Goal: Transaction & Acquisition: Book appointment/travel/reservation

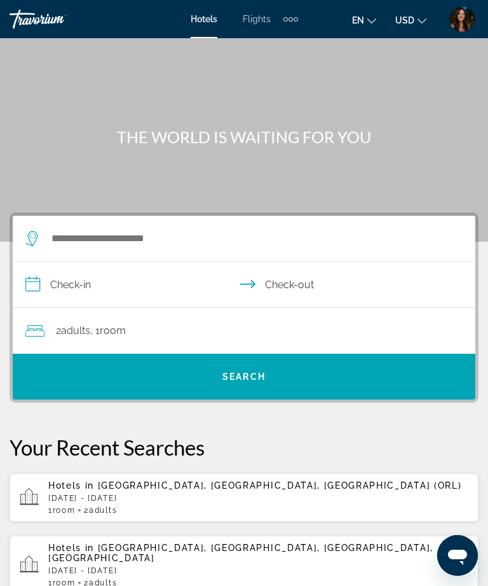
click at [291, 26] on div "Extra navigation items" at bounding box center [291, 19] width 15 height 19
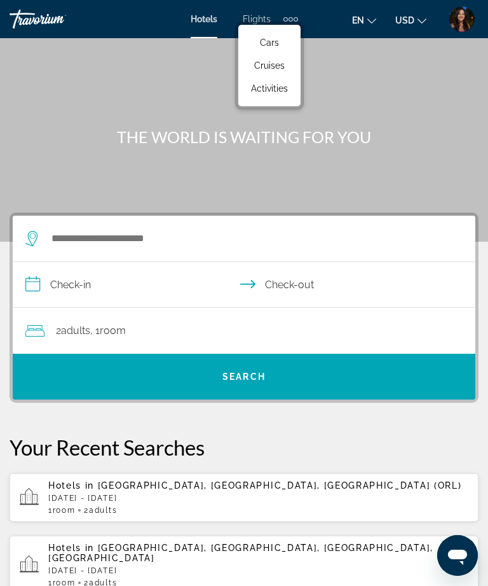
click at [282, 93] on span "Activities" at bounding box center [269, 88] width 37 height 10
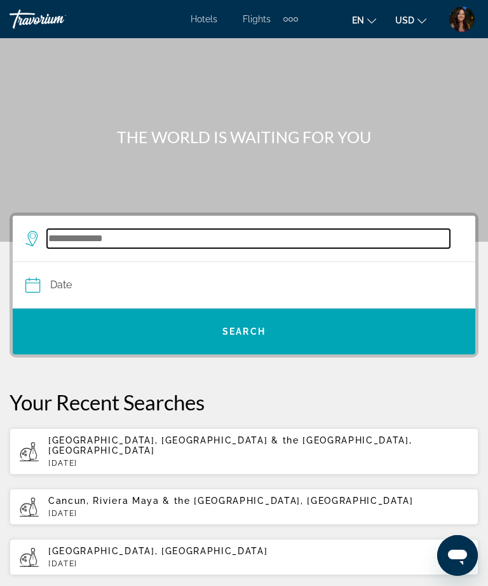
click at [282, 239] on input "Search widget" at bounding box center [248, 238] width 403 height 19
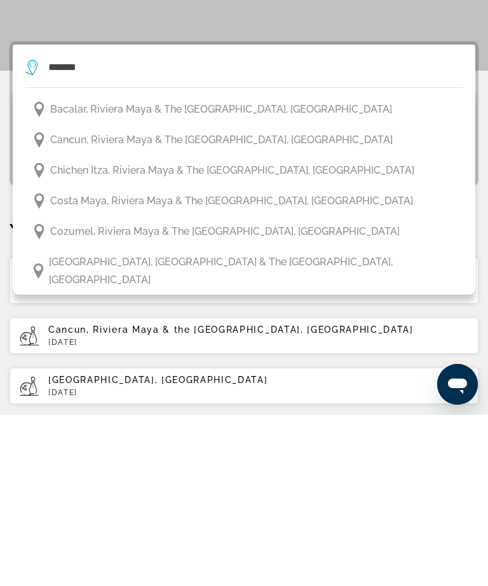
click at [251, 302] on span "Cancun, Riviera Maya & the [GEOGRAPHIC_DATA], [GEOGRAPHIC_DATA]" at bounding box center [221, 311] width 343 height 18
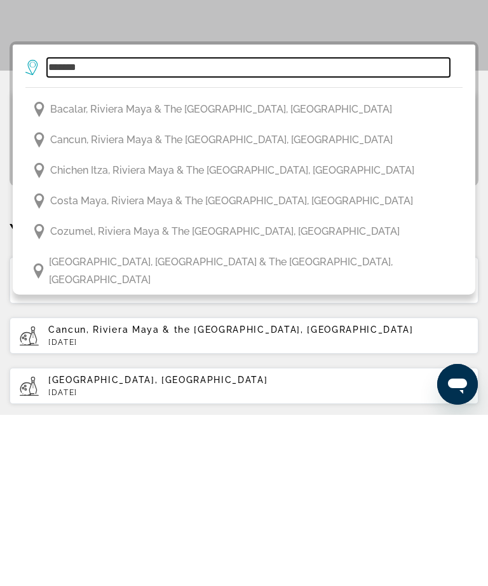
type input "**********"
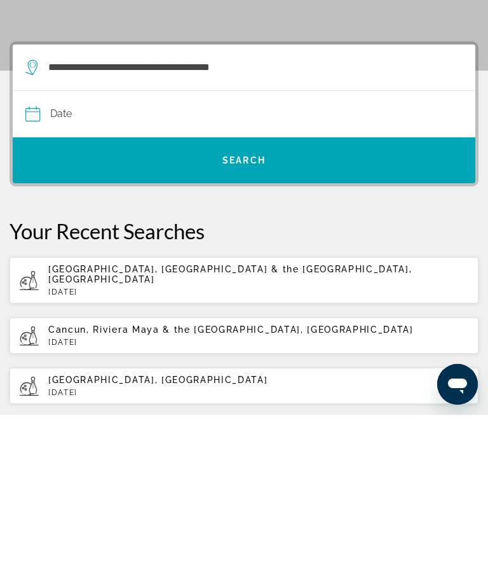
click at [145, 262] on input "Date" at bounding box center [134, 287] width 224 height 50
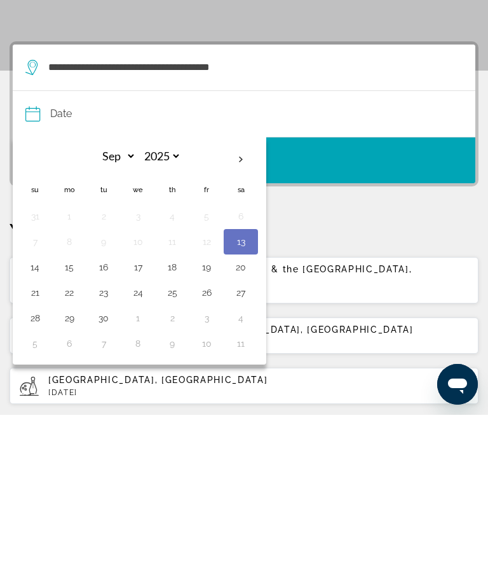
scroll to position [171, 0]
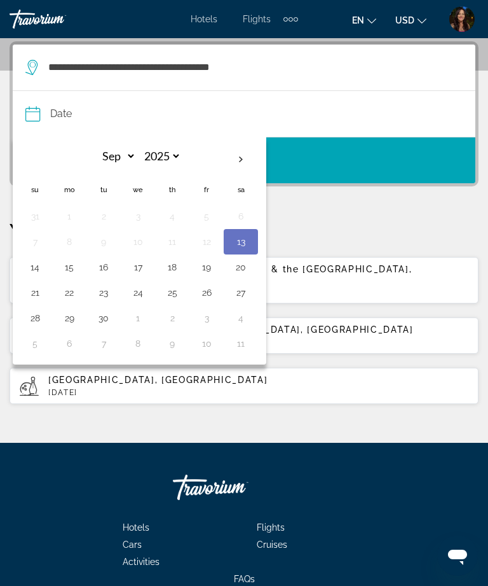
click at [241, 270] on button "20" at bounding box center [241, 267] width 20 height 18
type input "**********"
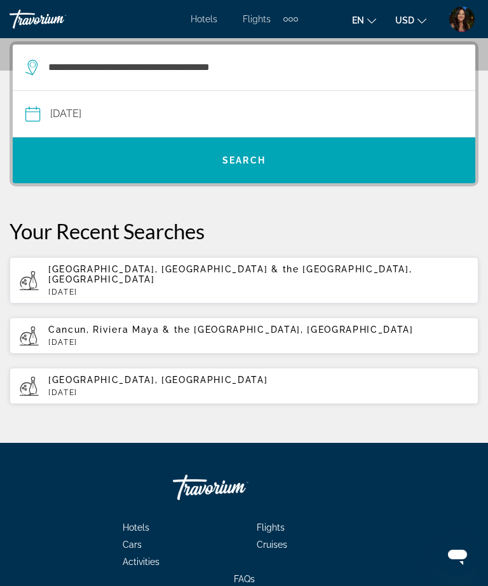
click at [354, 163] on span "Search widget" at bounding box center [244, 160] width 463 height 31
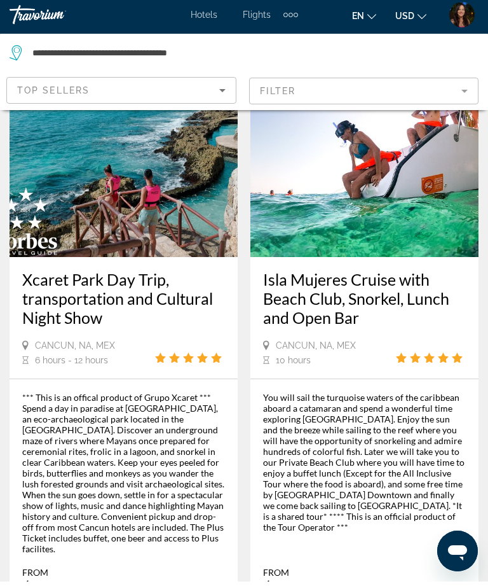
scroll to position [697, 0]
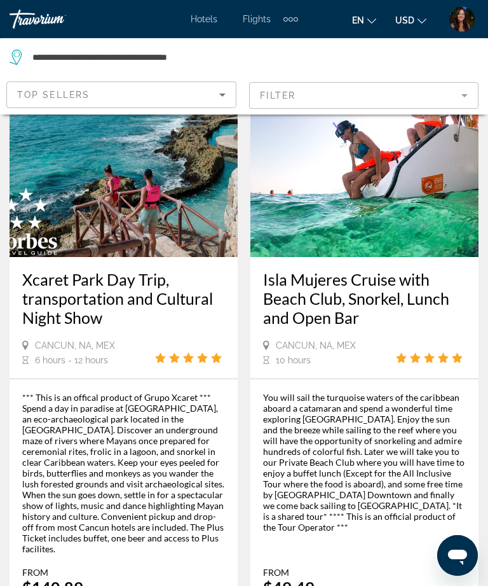
click at [184, 197] on img "Main content" at bounding box center [124, 154] width 228 height 203
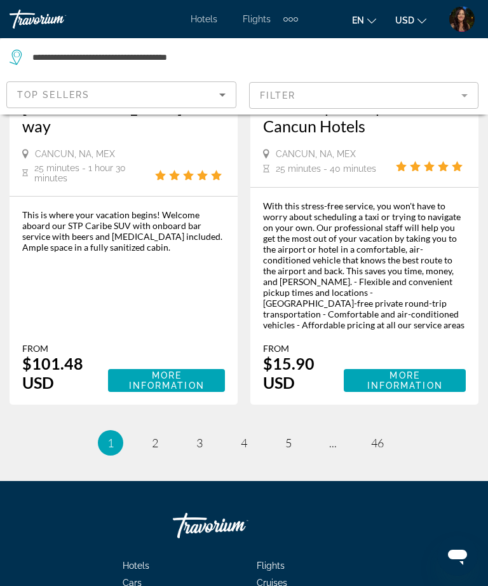
scroll to position [3416, 0]
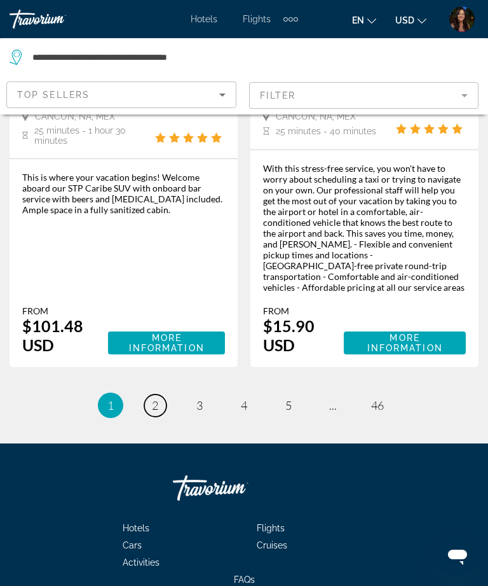
click at [163, 394] on link "page 2" at bounding box center [155, 405] width 22 height 22
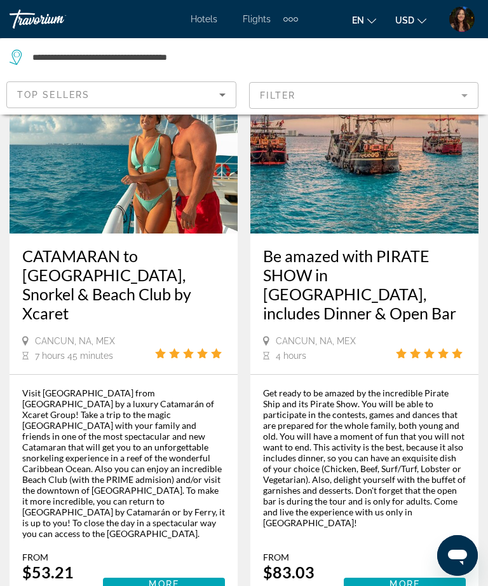
scroll to position [3277, 0]
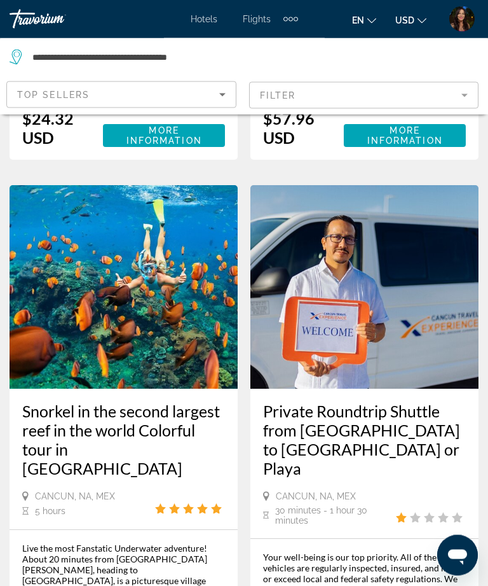
scroll to position [1913, 0]
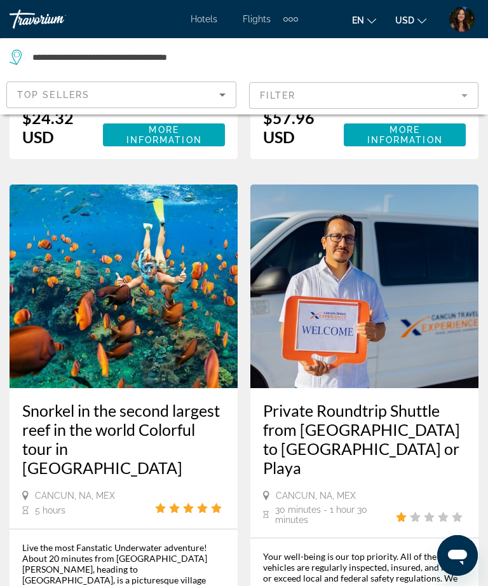
click at [468, 93] on mat-form-field "Filter" at bounding box center [364, 95] width 230 height 27
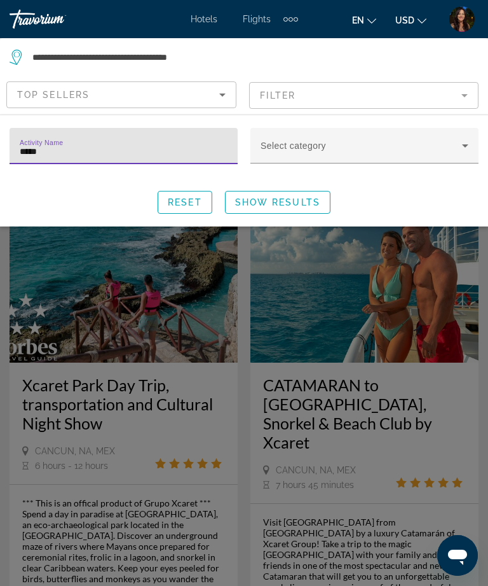
type input "******"
click at [320, 205] on span "Search widget" at bounding box center [278, 202] width 104 height 31
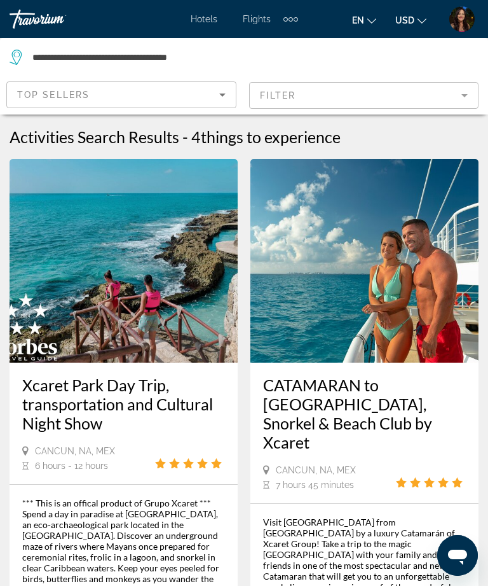
click at [198, 24] on span "Hotels" at bounding box center [204, 19] width 27 height 10
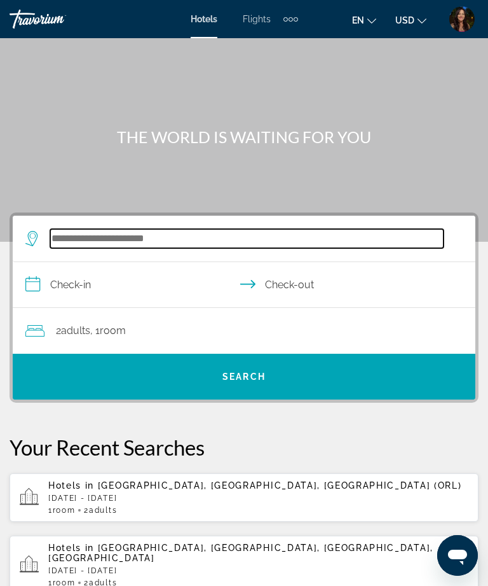
click at [322, 229] on input "Search widget" at bounding box center [247, 238] width 394 height 19
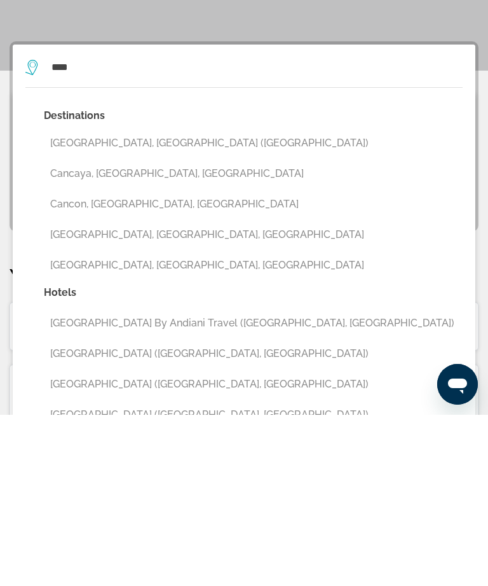
click at [212, 302] on button "[GEOGRAPHIC_DATA], [GEOGRAPHIC_DATA] ([GEOGRAPHIC_DATA])" at bounding box center [253, 314] width 419 height 24
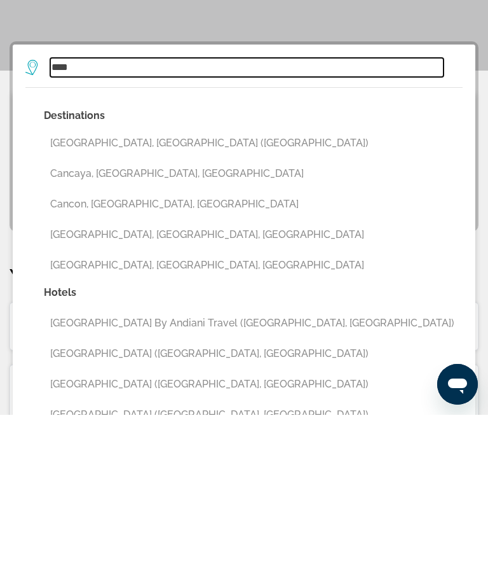
type input "**********"
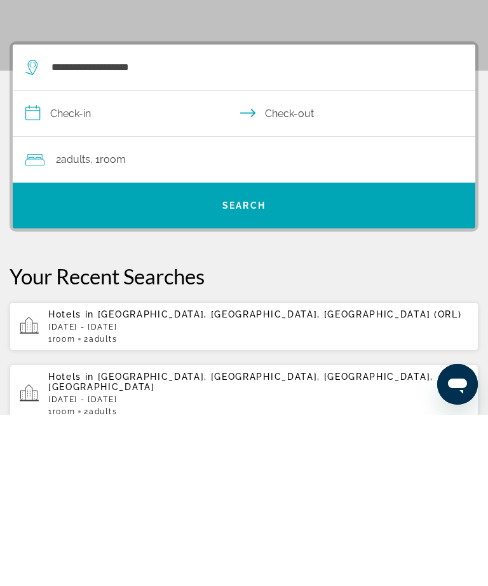
click at [120, 262] on input "**********" at bounding box center [247, 286] width 468 height 49
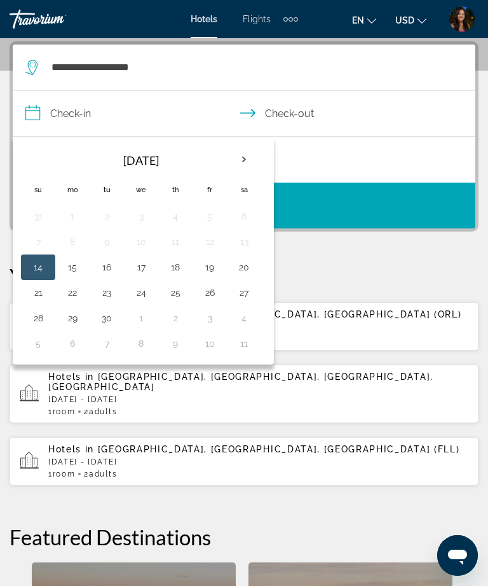
click at [214, 274] on button "19" at bounding box center [210, 267] width 20 height 18
click at [76, 298] on button "22" at bounding box center [72, 293] width 20 height 18
type input "**********"
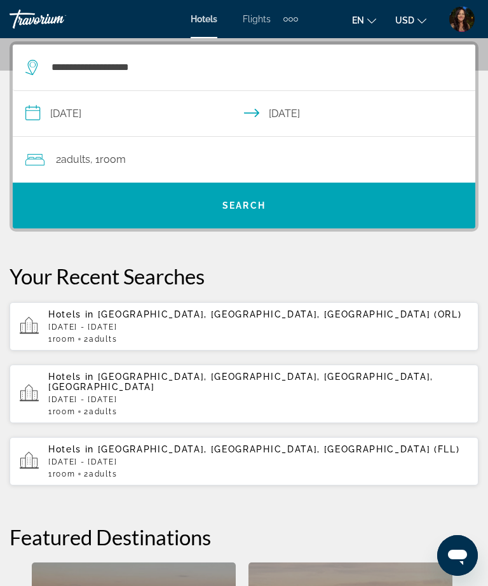
click at [320, 163] on div "2 Adult Adults , 1 Room rooms" at bounding box center [250, 160] width 450 height 18
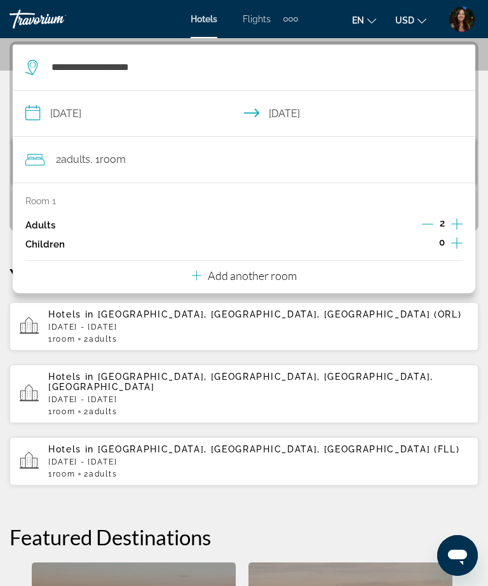
click at [138, 21] on div "Hotels Flights Cars Cruises Activities Hotels Flights Cars Cruises Activities e…" at bounding box center [244, 19] width 488 height 27
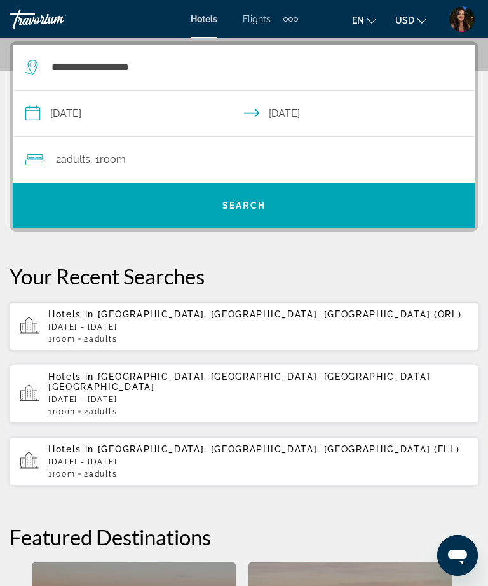
click at [374, 214] on span "Search widget" at bounding box center [244, 205] width 463 height 31
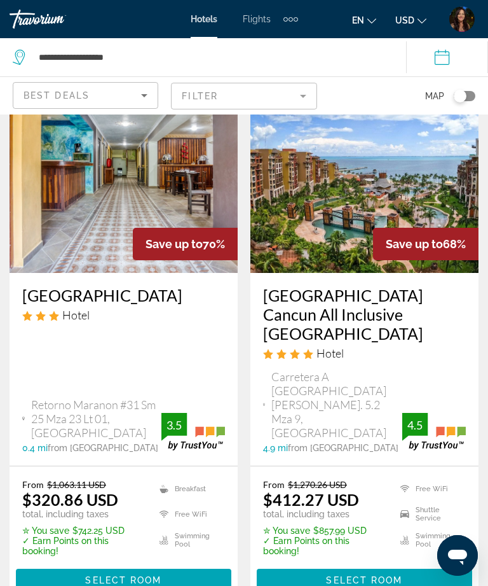
scroll to position [88, 0]
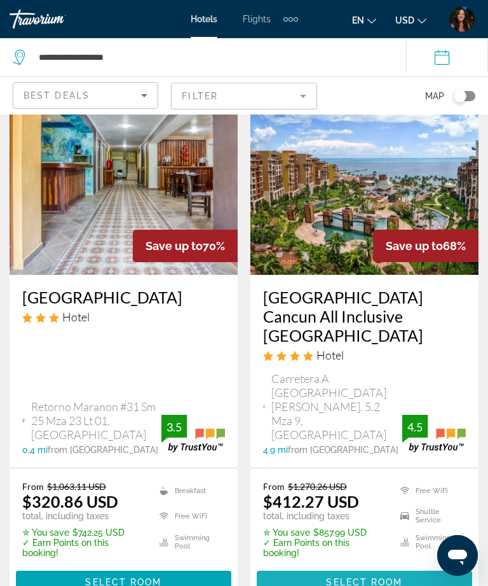
click at [369, 567] on span "Main content" at bounding box center [365, 582] width 216 height 31
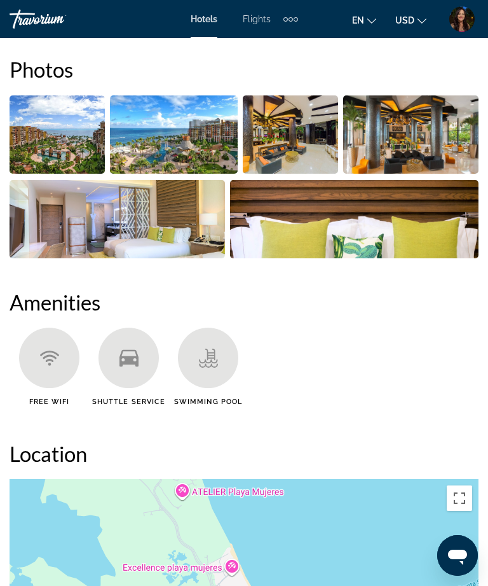
scroll to position [521, 0]
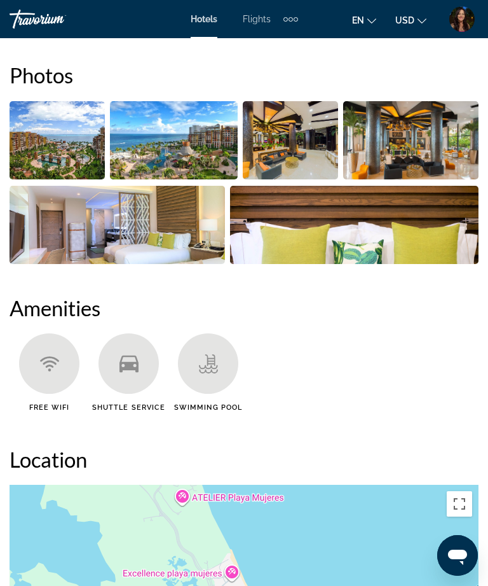
click at [73, 144] on img "Open full-screen image slider" at bounding box center [57, 140] width 95 height 78
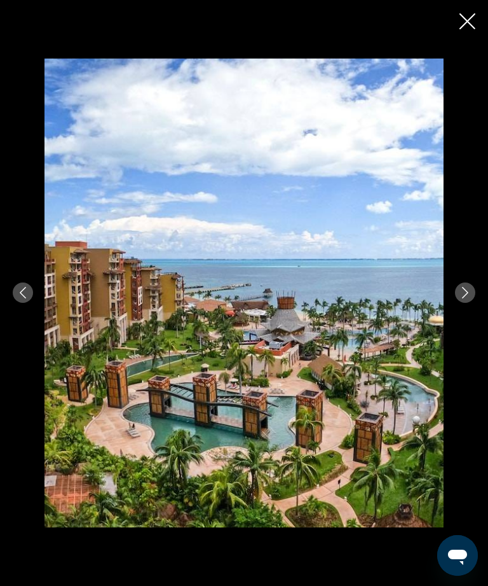
click at [464, 298] on icon "Next image" at bounding box center [465, 292] width 11 height 11
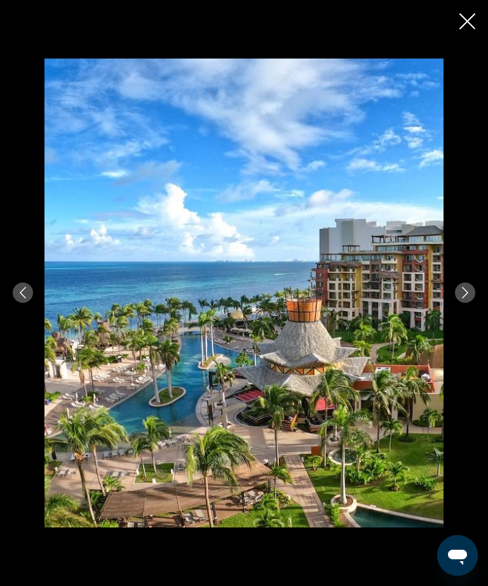
click at [463, 298] on icon "Next image" at bounding box center [465, 292] width 11 height 11
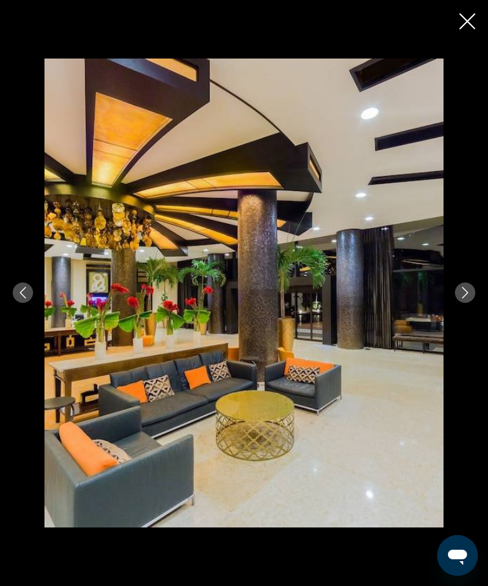
click at [459, 303] on button "Next image" at bounding box center [465, 292] width 20 height 20
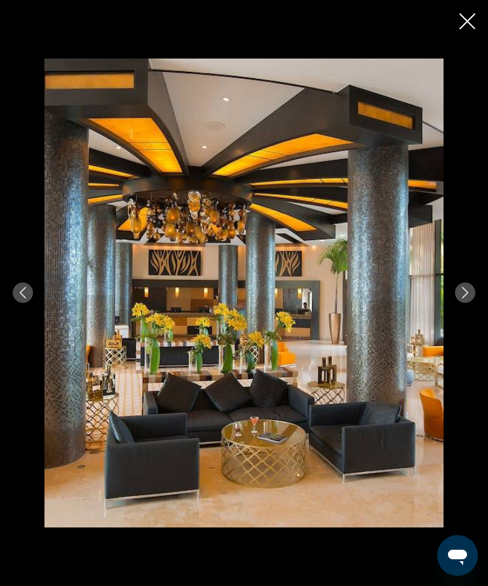
click at [463, 298] on icon "Next image" at bounding box center [465, 292] width 11 height 11
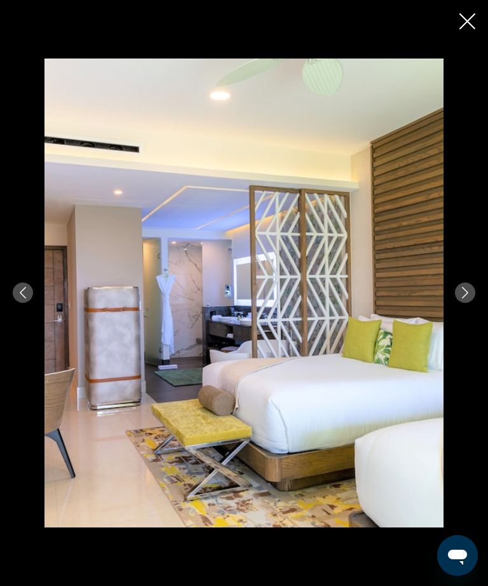
click at [462, 298] on icon "Next image" at bounding box center [465, 292] width 11 height 11
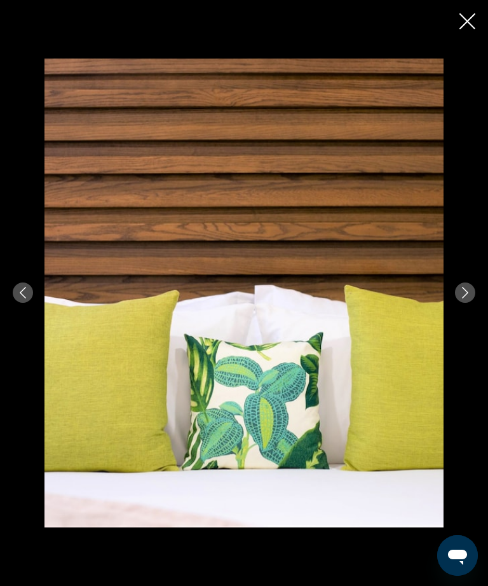
click at [465, 298] on icon "Next image" at bounding box center [465, 292] width 11 height 11
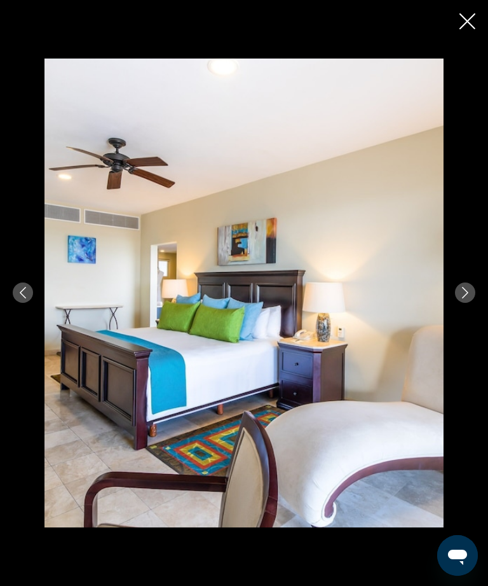
click at [457, 303] on button "Next image" at bounding box center [465, 292] width 20 height 20
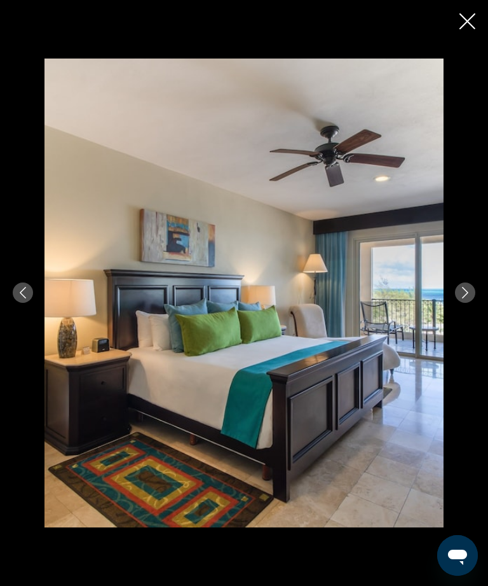
click at [459, 303] on button "Next image" at bounding box center [465, 292] width 20 height 20
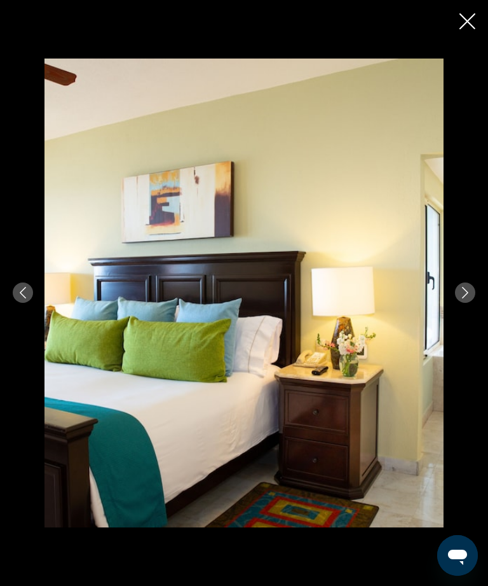
click at [465, 298] on icon "Next image" at bounding box center [465, 292] width 11 height 11
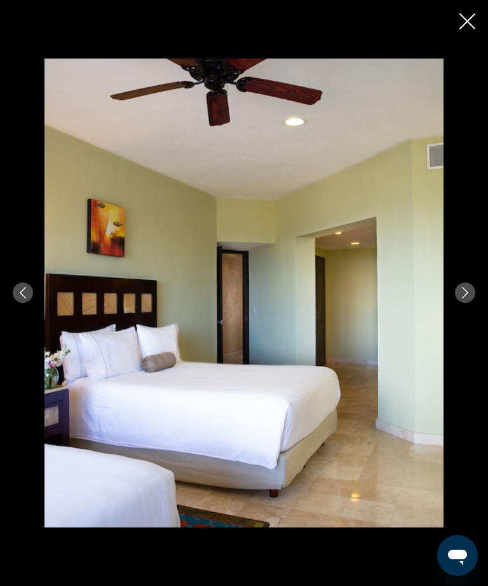
click at [466, 298] on icon "Next image" at bounding box center [465, 292] width 11 height 11
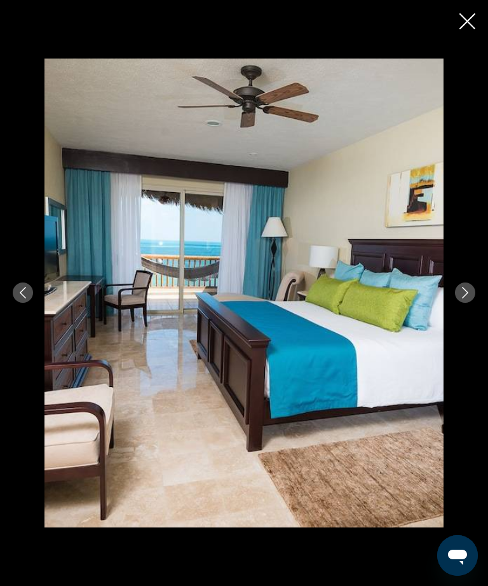
click at [466, 303] on button "Next image" at bounding box center [465, 292] width 20 height 20
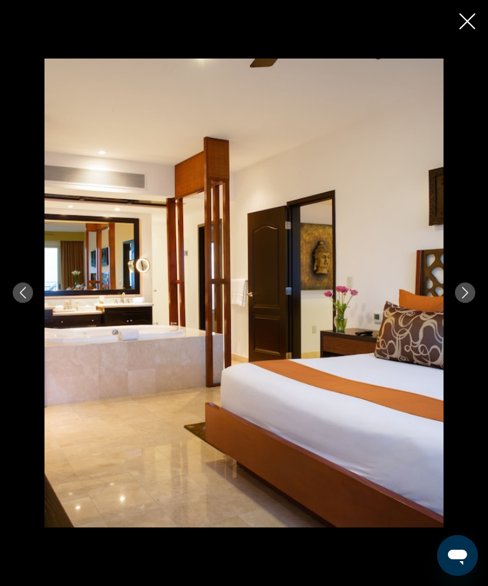
click at [469, 303] on button "Next image" at bounding box center [465, 292] width 20 height 20
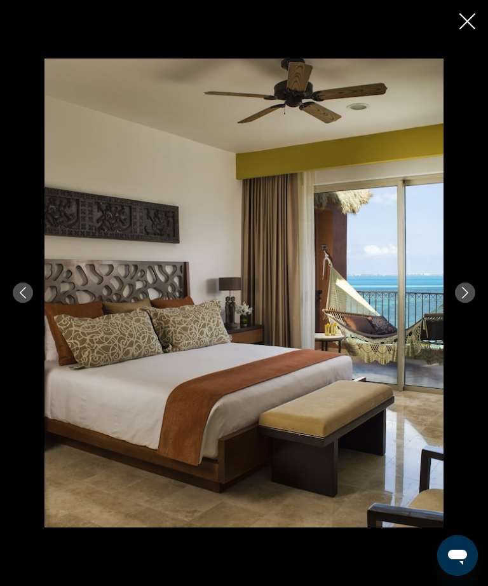
click at [471, 303] on button "Next image" at bounding box center [465, 292] width 20 height 20
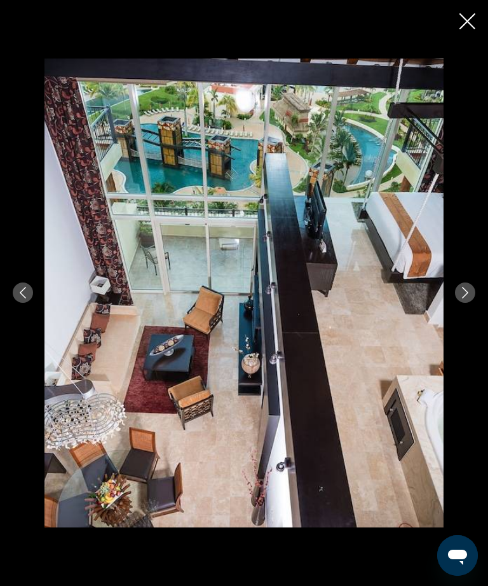
click at [465, 298] on icon "Next image" at bounding box center [465, 292] width 11 height 11
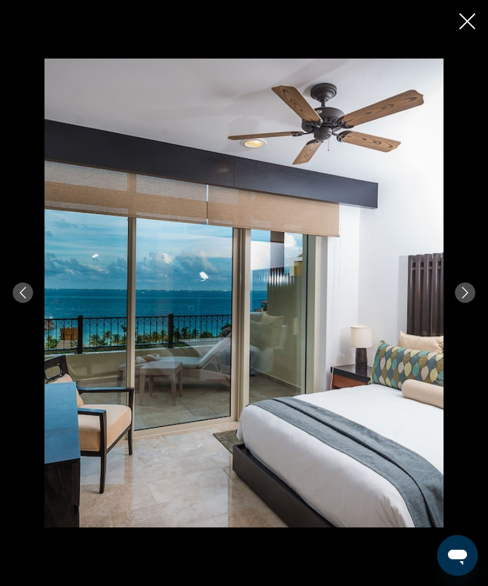
click at [463, 298] on icon "Next image" at bounding box center [465, 292] width 6 height 11
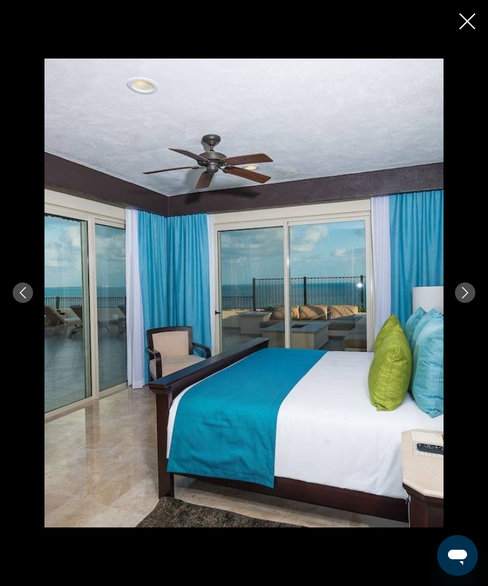
click at [462, 298] on icon "Next image" at bounding box center [465, 292] width 11 height 11
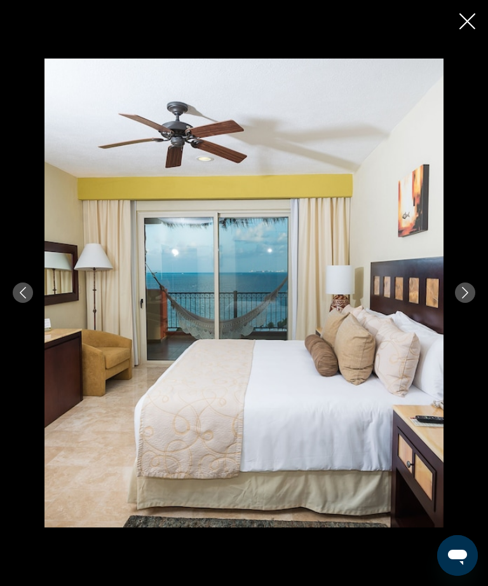
click at [467, 298] on icon "Next image" at bounding box center [465, 292] width 11 height 11
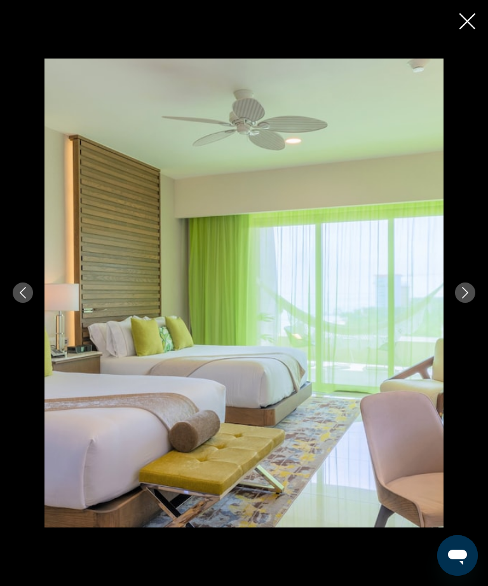
click at [467, 303] on button "Next image" at bounding box center [465, 292] width 20 height 20
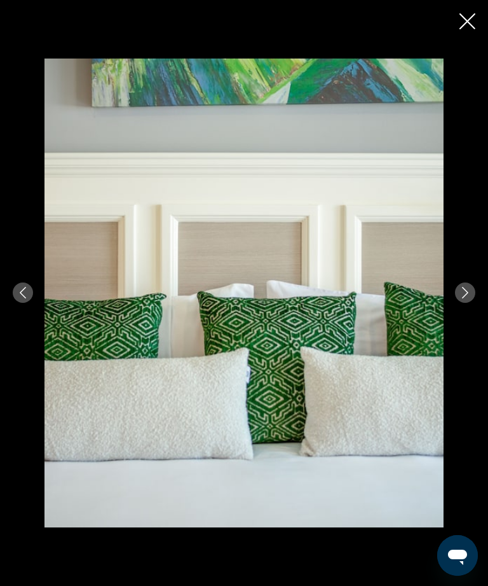
click at [470, 298] on icon "Next image" at bounding box center [465, 292] width 11 height 11
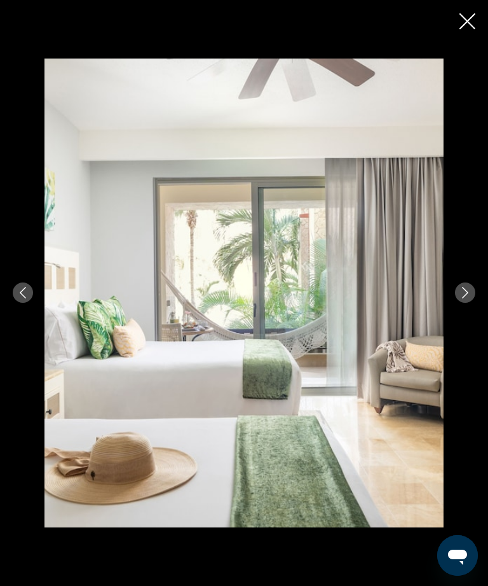
click at [471, 298] on icon "Next image" at bounding box center [465, 292] width 11 height 11
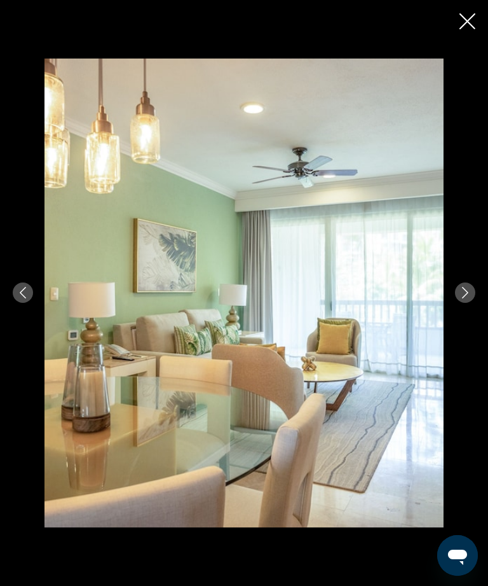
click at [468, 303] on button "Next image" at bounding box center [465, 292] width 20 height 20
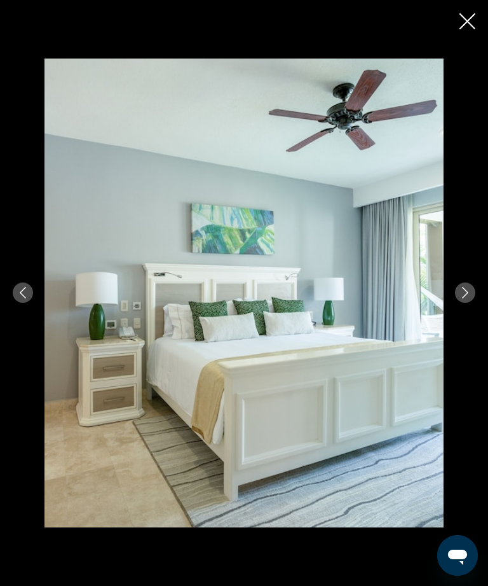
click at [473, 305] on div "prev next" at bounding box center [244, 292] width 488 height 469
click at [466, 298] on icon "Next image" at bounding box center [465, 292] width 11 height 11
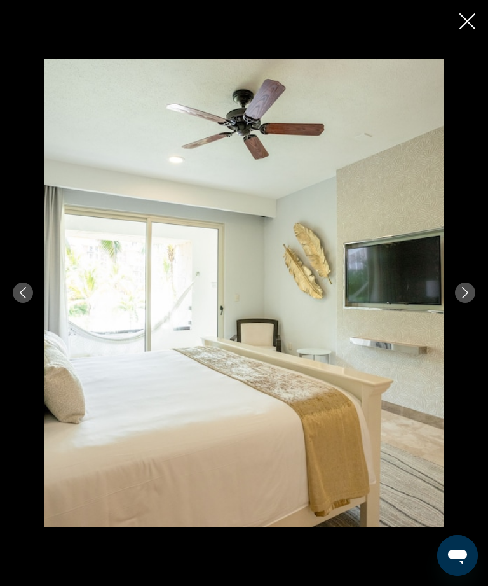
click at [469, 298] on icon "Next image" at bounding box center [465, 292] width 11 height 11
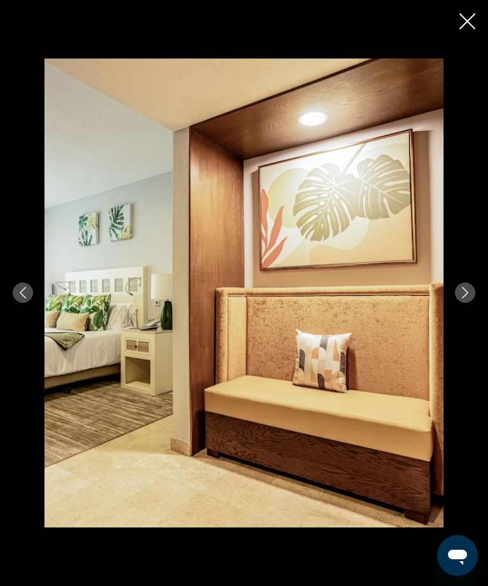
click at [465, 298] on icon "Next image" at bounding box center [465, 292] width 11 height 11
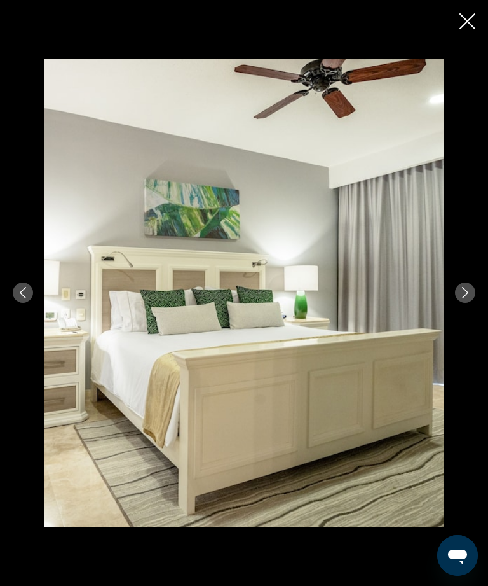
click at [462, 22] on icon "Close slideshow" at bounding box center [468, 21] width 16 height 16
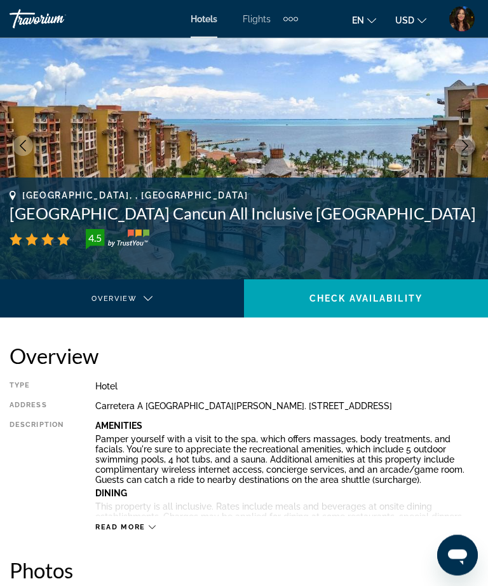
scroll to position [0, 0]
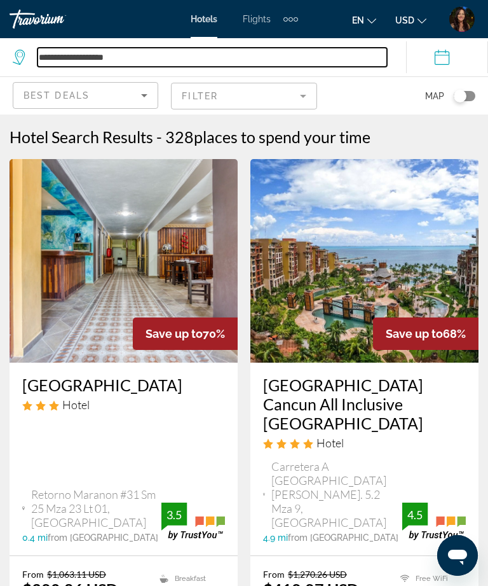
click at [320, 55] on input "**********" at bounding box center [213, 57] width 350 height 19
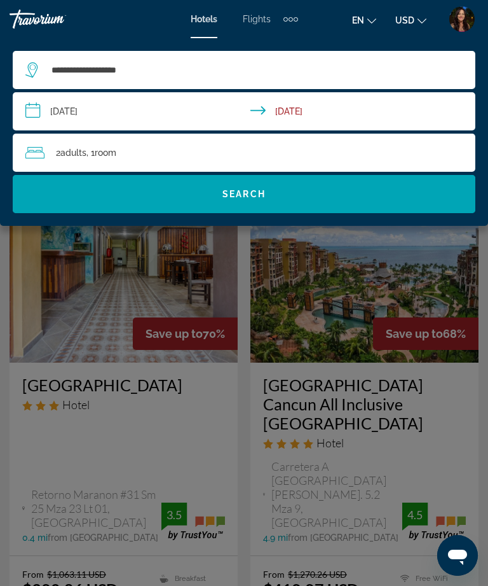
click at [361, 155] on div "2 Adult Adults , 1 Room rooms" at bounding box center [250, 153] width 450 height 18
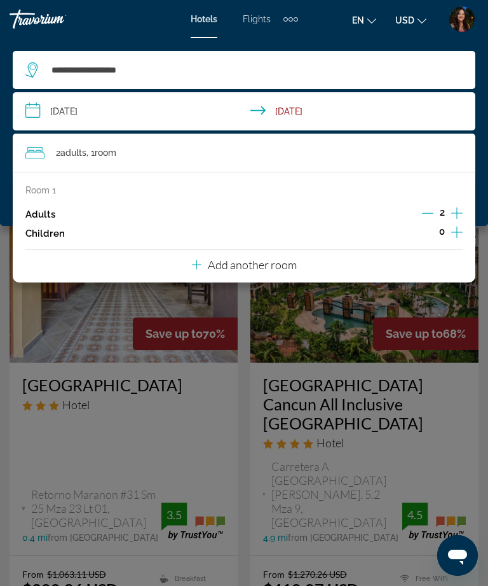
click at [292, 259] on p "Add another room" at bounding box center [252, 265] width 89 height 14
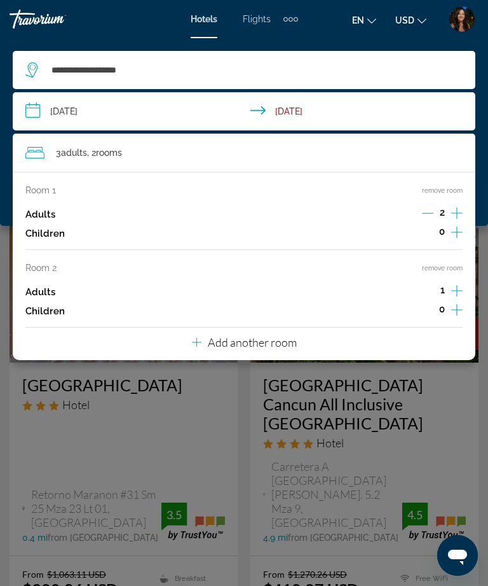
click at [462, 285] on icon "Increment adults" at bounding box center [456, 290] width 11 height 15
click at [463, 308] on button "Increment children" at bounding box center [456, 310] width 11 height 19
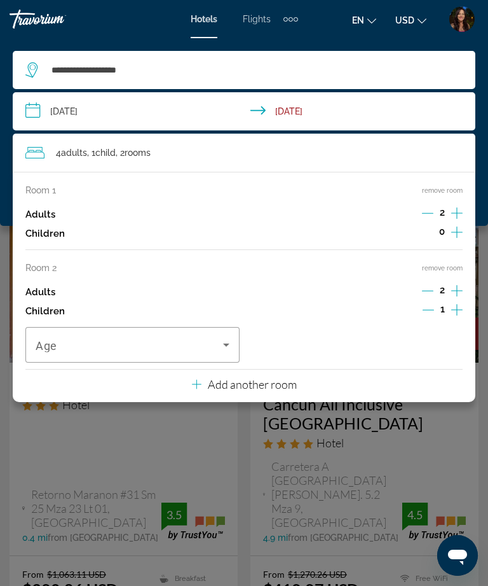
click at [223, 345] on icon "Travelers: 4 adults, 1 child" at bounding box center [226, 344] width 15 height 15
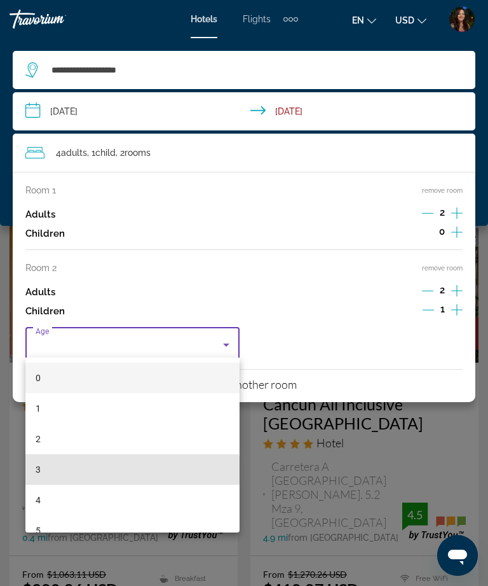
click at [106, 471] on mat-option "3" at bounding box center [132, 469] width 214 height 31
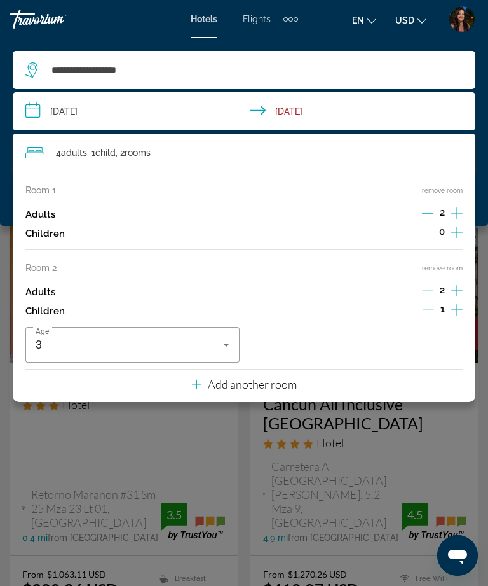
click at [135, 21] on div "Hotels Flights Cars Cruises Activities Hotels Flights Cars Cruises Activities e…" at bounding box center [244, 19] width 488 height 27
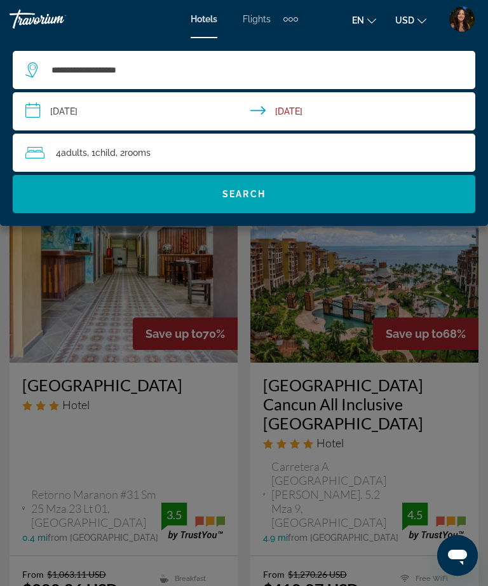
click at [338, 212] on span "Search widget" at bounding box center [244, 194] width 463 height 38
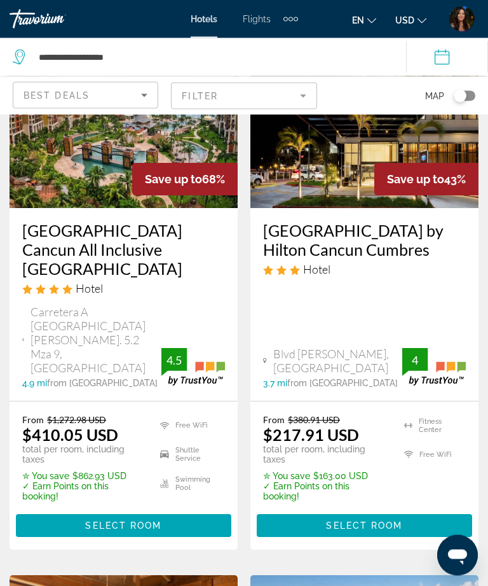
scroll to position [158, 0]
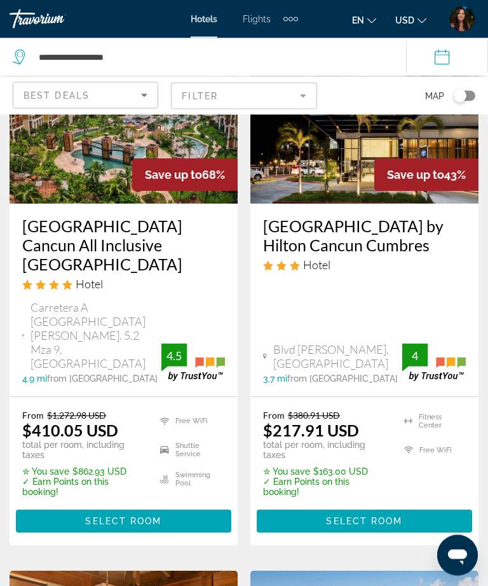
click at [214, 506] on span "Main content" at bounding box center [124, 521] width 216 height 31
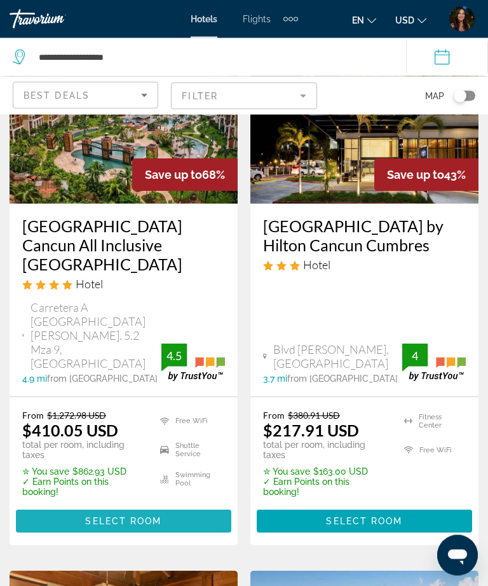
scroll to position [159, 0]
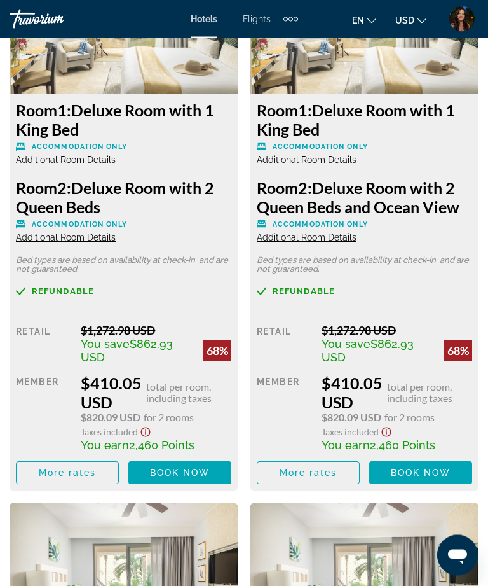
scroll to position [2236, 0]
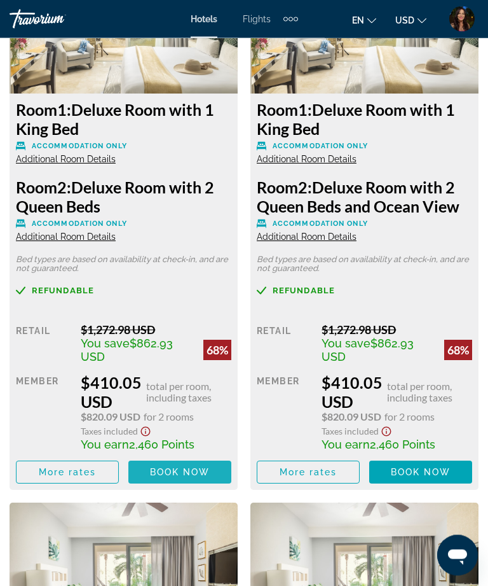
click at [196, 467] on span "Book now" at bounding box center [180, 472] width 60 height 10
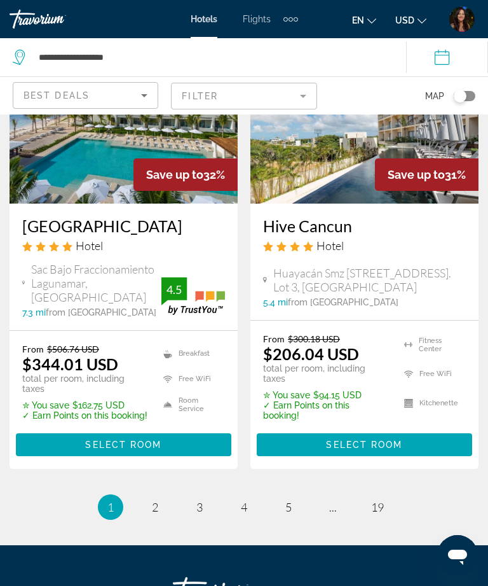
scroll to position [2850, 0]
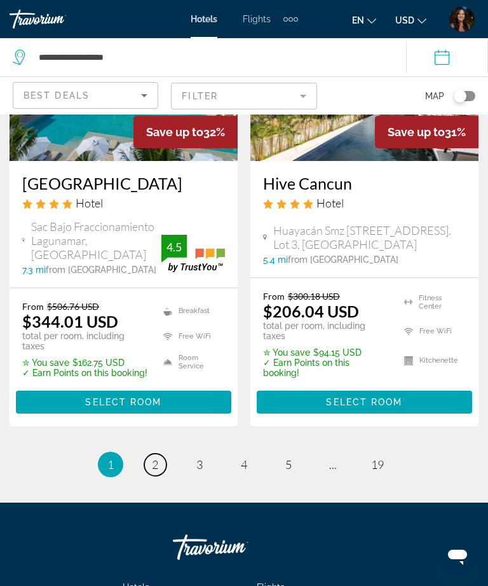
click at [161, 453] on link "page 2" at bounding box center [155, 464] width 22 height 22
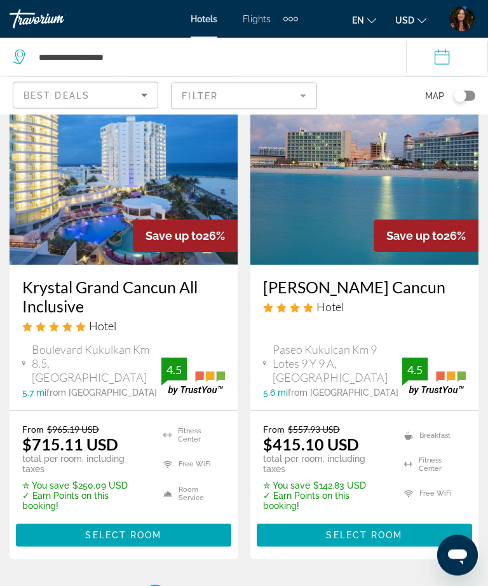
scroll to position [2773, 0]
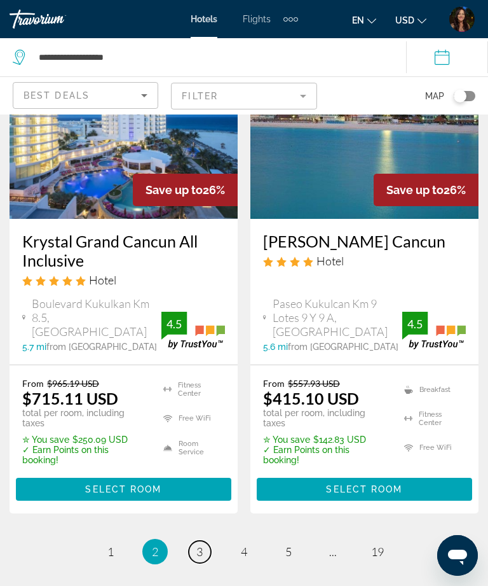
click at [202, 544] on span "3" at bounding box center [199, 551] width 6 height 14
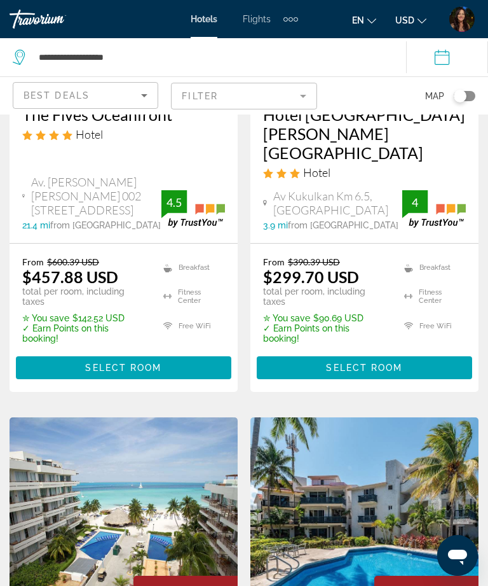
scroll to position [826, 0]
